Goal: Navigation & Orientation: Find specific page/section

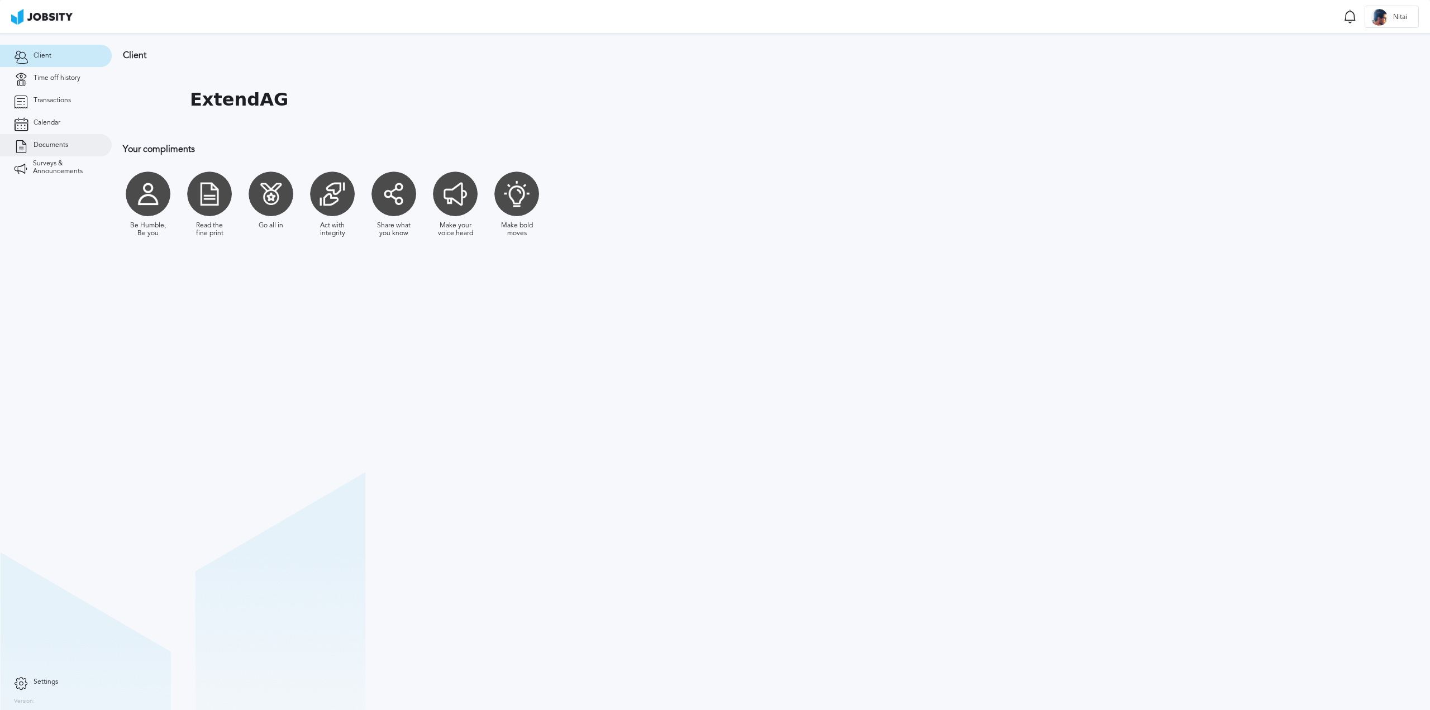
click at [58, 140] on link "Documents" at bounding box center [56, 145] width 112 height 22
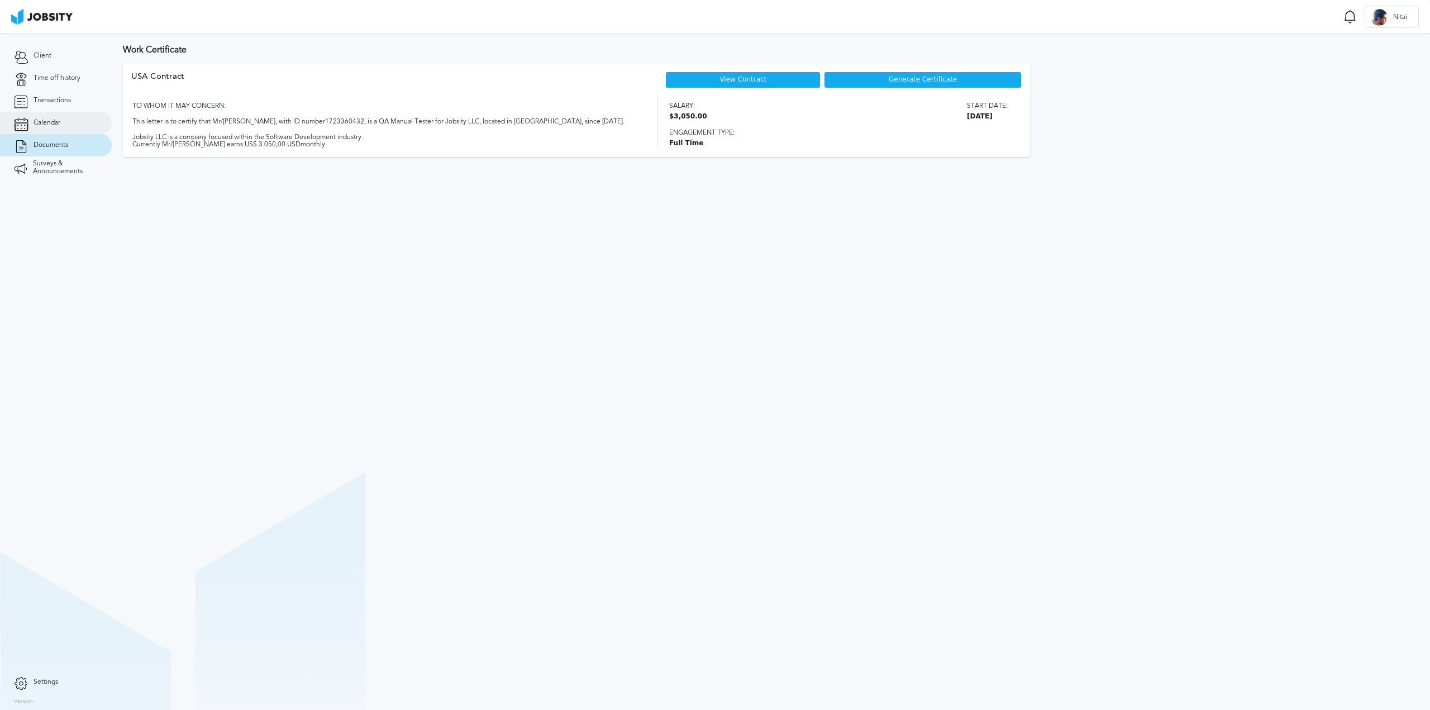
click at [73, 113] on link "Calendar" at bounding box center [56, 123] width 112 height 22
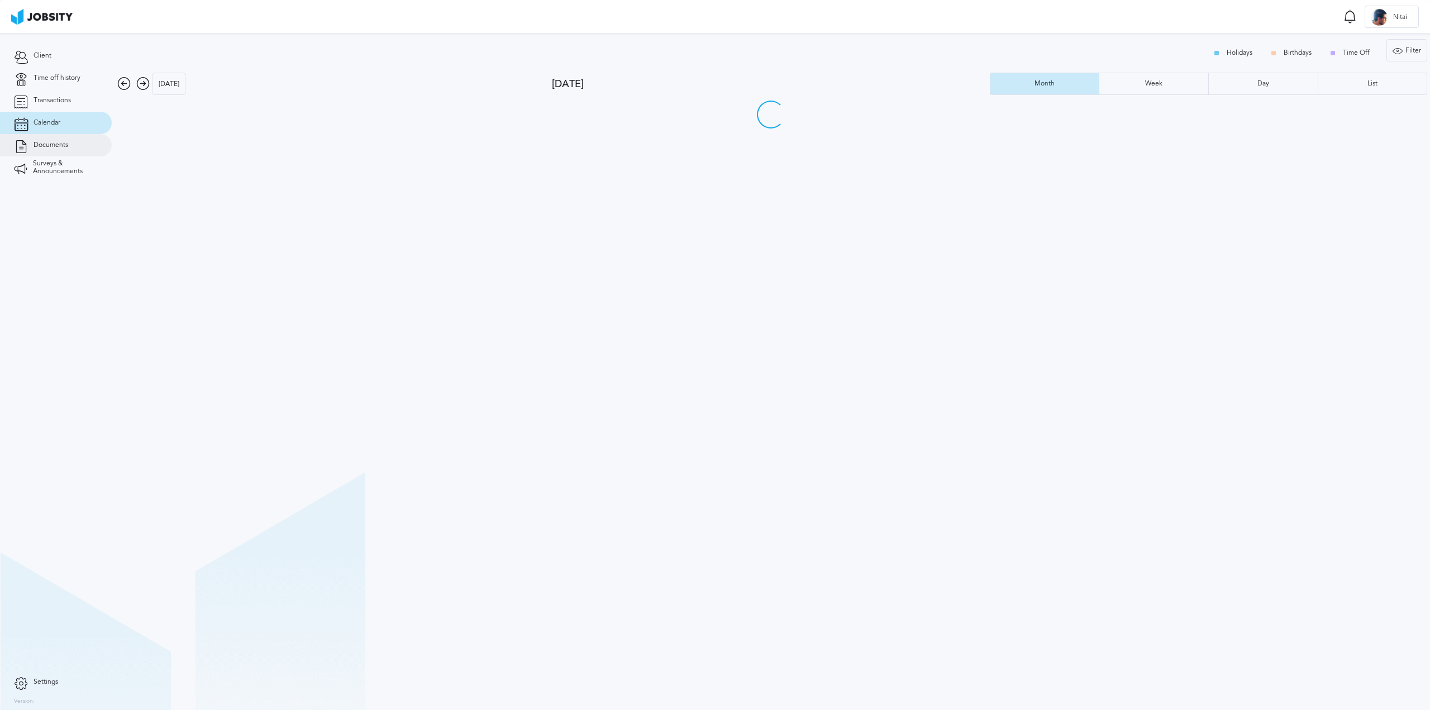
click at [65, 144] on span "Documents" at bounding box center [51, 145] width 35 height 8
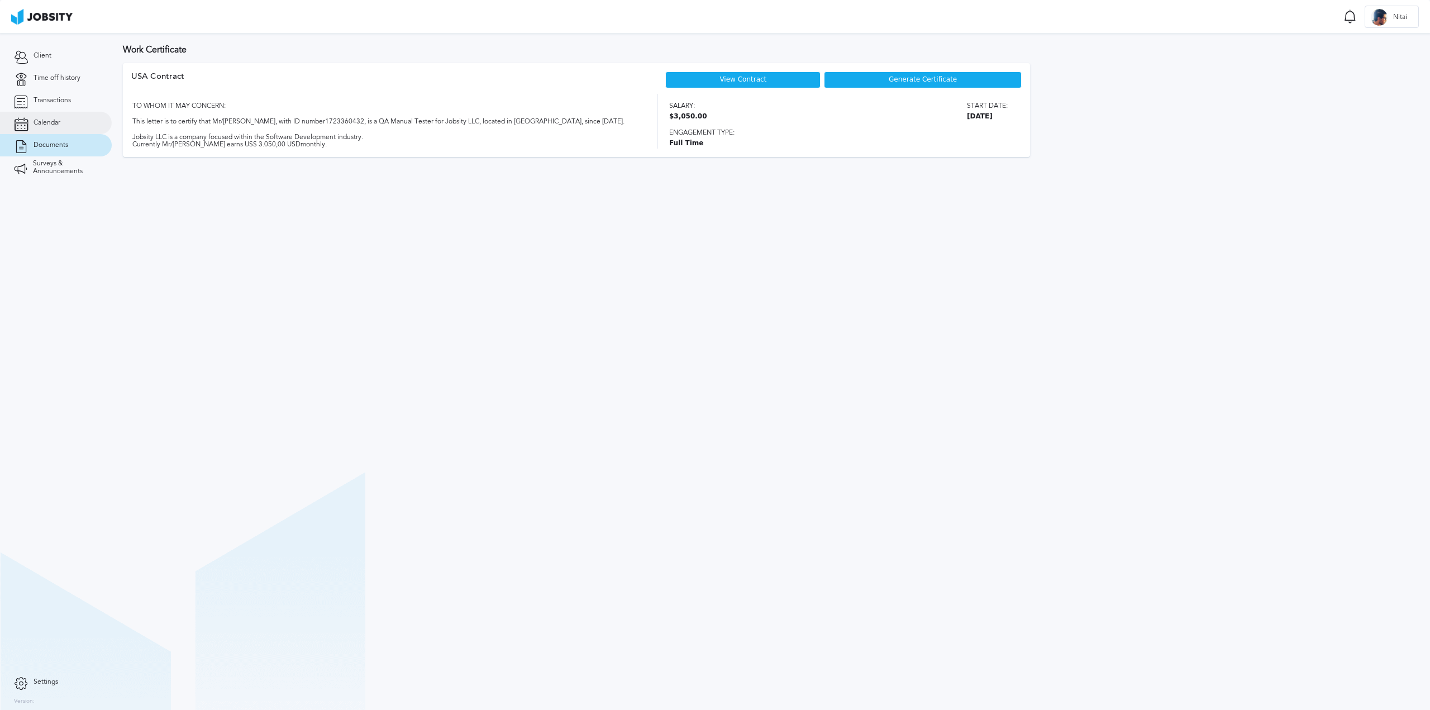
click at [67, 125] on link "Calendar" at bounding box center [56, 123] width 112 height 22
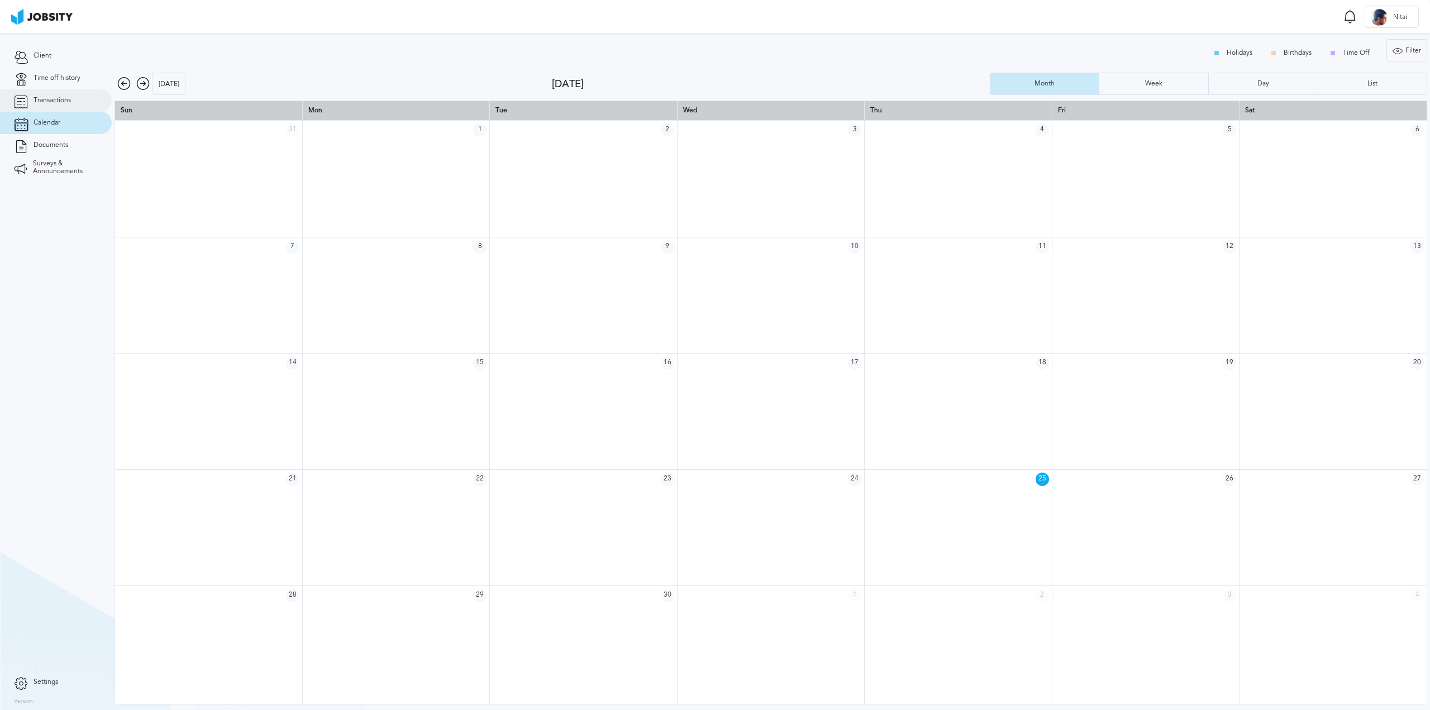
click at [55, 91] on link "Transactions" at bounding box center [56, 100] width 112 height 22
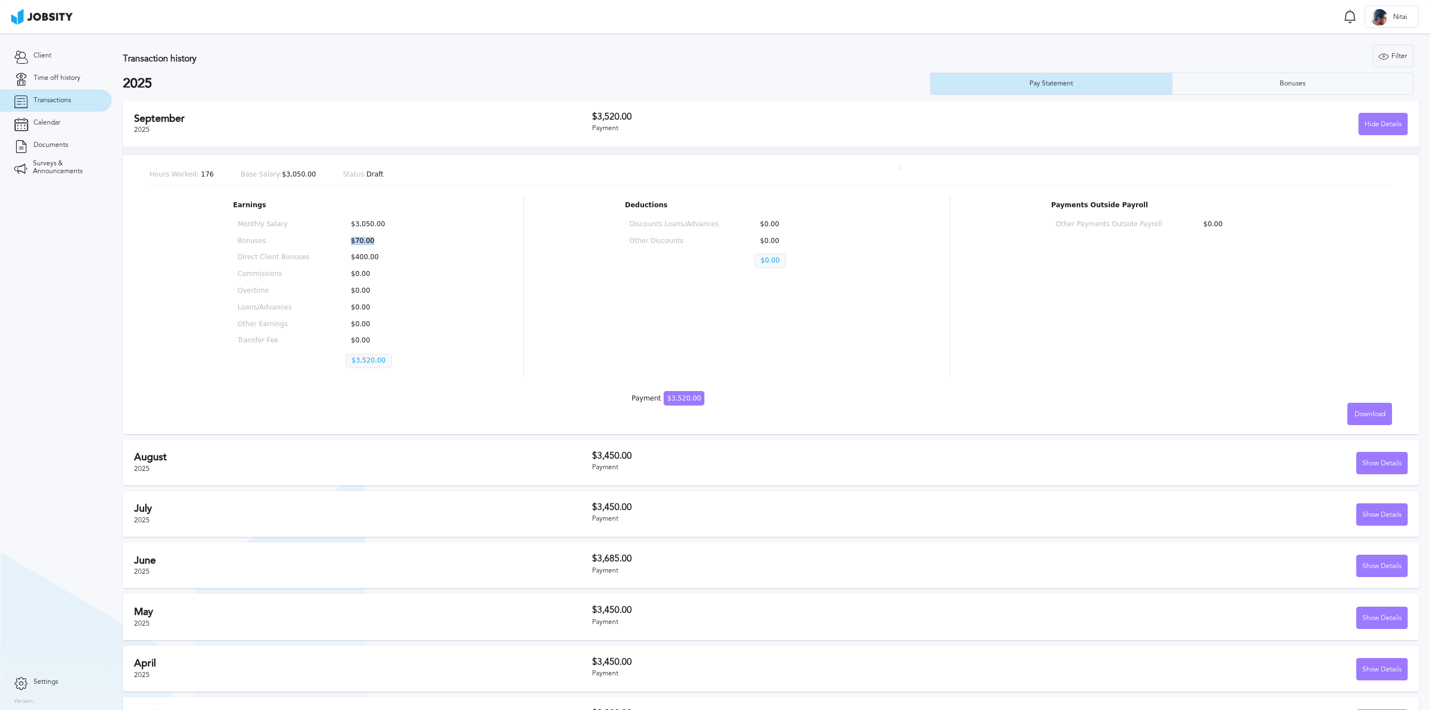
drag, startPoint x: 345, startPoint y: 239, endPoint x: 401, endPoint y: 240, distance: 56.4
click at [401, 240] on div "Monthly Salary $3,050.00 Bonuses $70.00 Direct Client Bonuses $400.00 Commissio…" at bounding box center [327, 296] width 189 height 161
